Goal: Download file/media

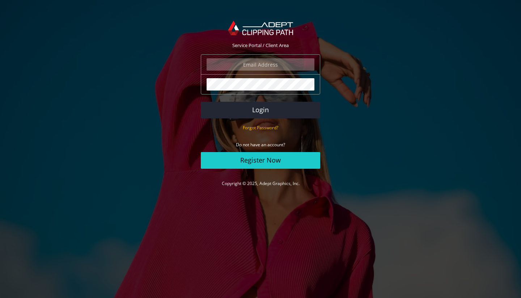
click at [254, 66] on input "email" at bounding box center [260, 64] width 108 height 12
click at [0, 197] on com-1password-button at bounding box center [0, 197] width 0 height 0
type input "[EMAIL_ADDRESS][DOMAIN_NAME]"
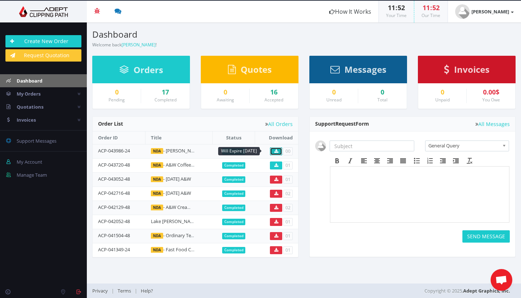
click at [274, 149] on icon at bounding box center [276, 151] width 4 height 4
